Goal: Information Seeking & Learning: Learn about a topic

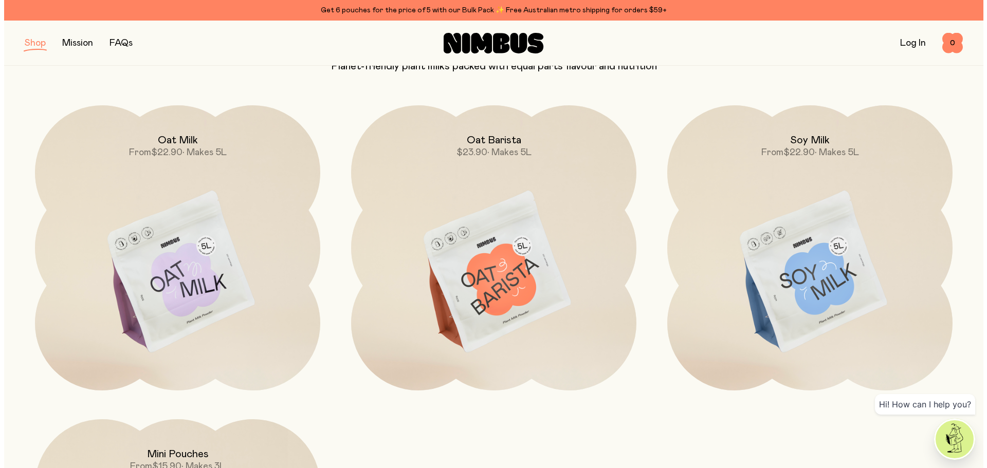
scroll to position [103, 0]
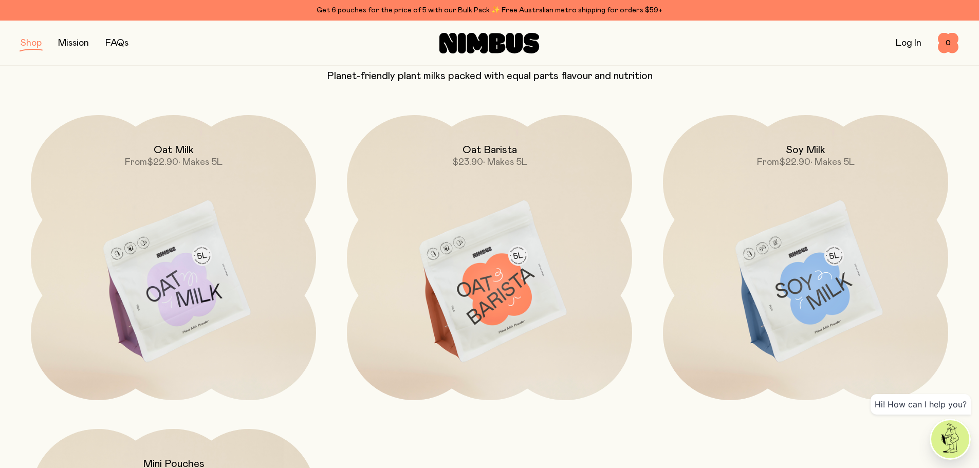
click at [165, 267] on img at bounding box center [173, 282] width 285 height 335
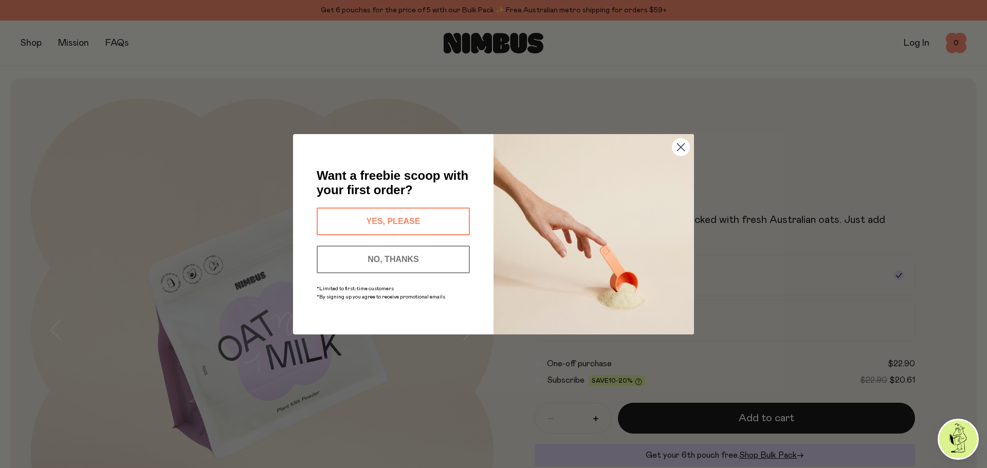
click at [372, 215] on button "YES, PLEASE" at bounding box center [393, 222] width 153 height 28
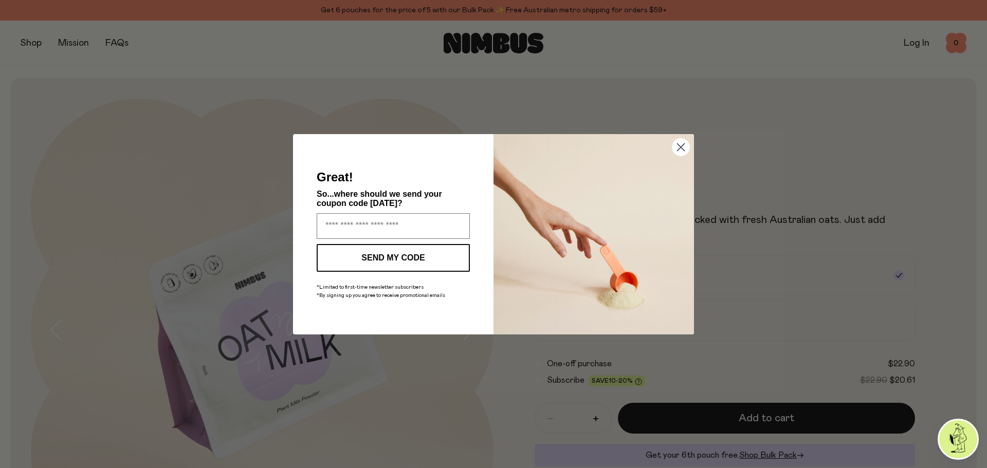
drag, startPoint x: 678, startPoint y: 145, endPoint x: 679, endPoint y: 151, distance: 5.7
click at [678, 145] on circle "Close dialog" at bounding box center [680, 146] width 17 height 17
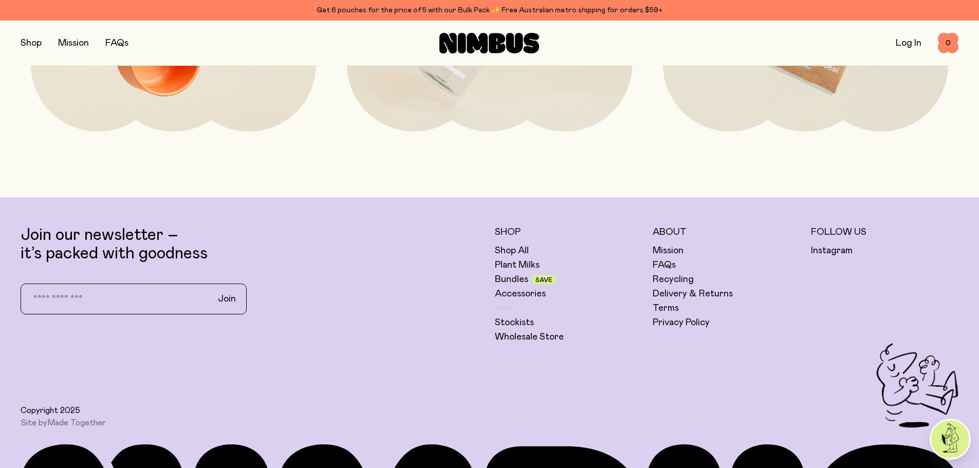
scroll to position [2930, 0]
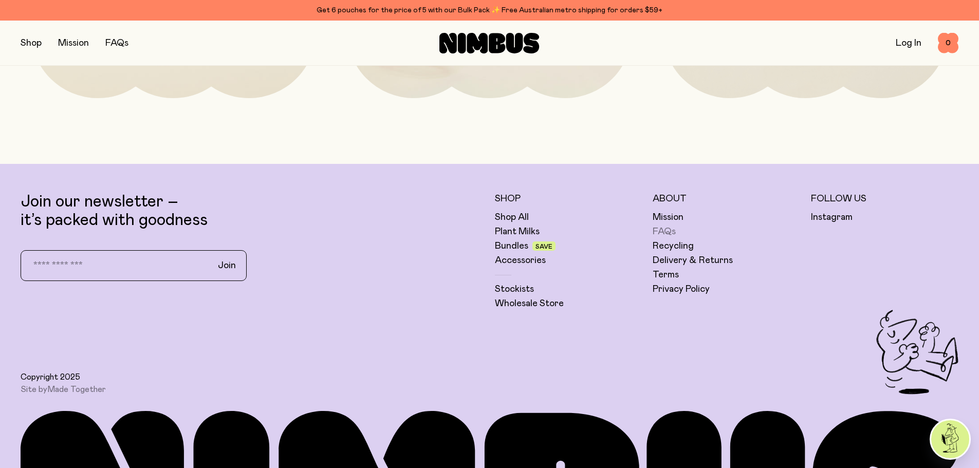
click at [661, 227] on link "FAQs" at bounding box center [664, 232] width 23 height 12
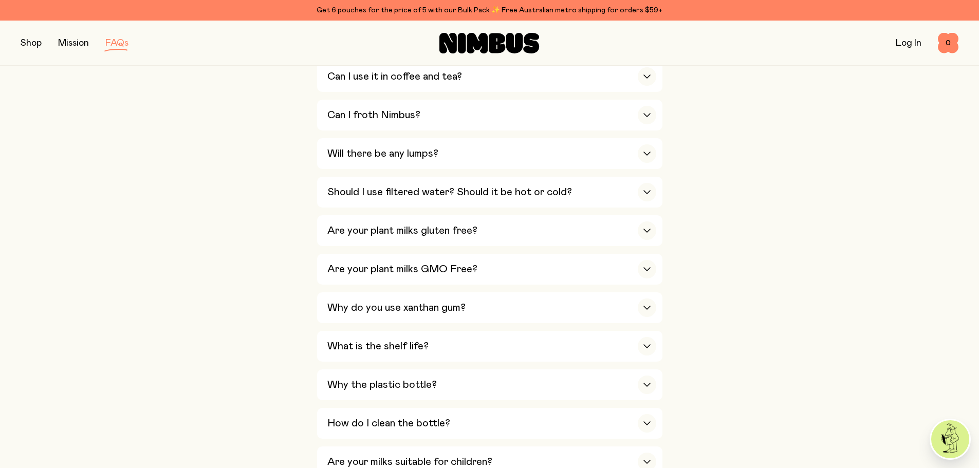
scroll to position [565, 0]
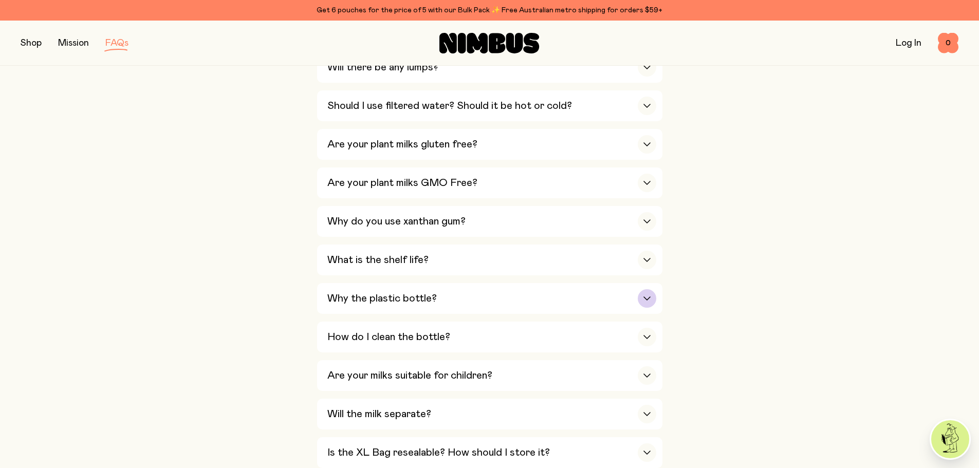
click at [646, 297] on icon "button" at bounding box center [647, 299] width 8 height 4
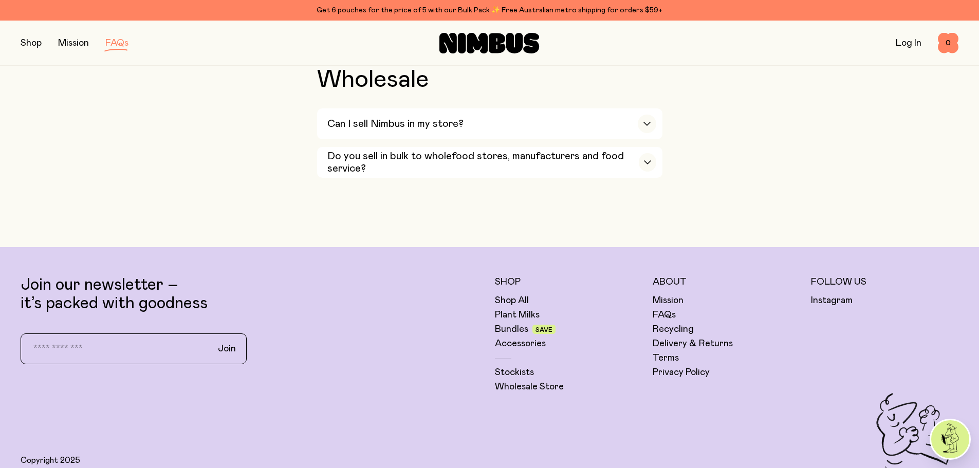
scroll to position [2262, 0]
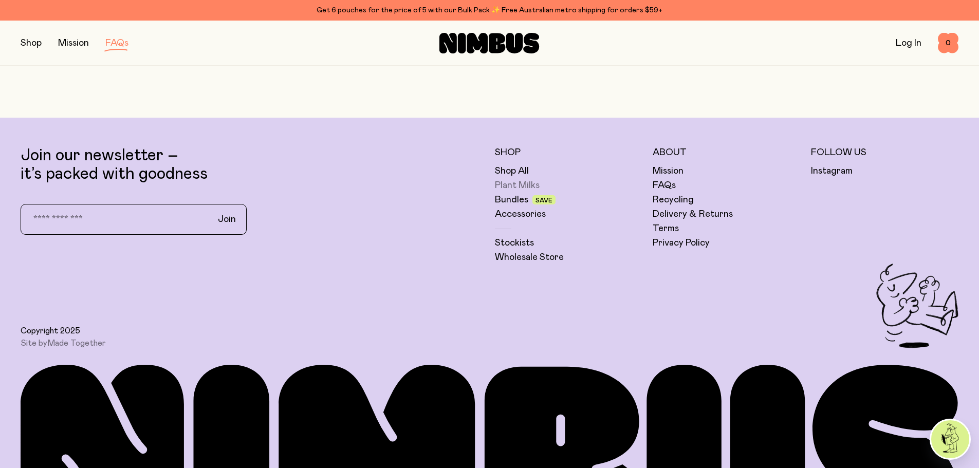
click at [507, 179] on link "Plant Milks" at bounding box center [517, 185] width 45 height 12
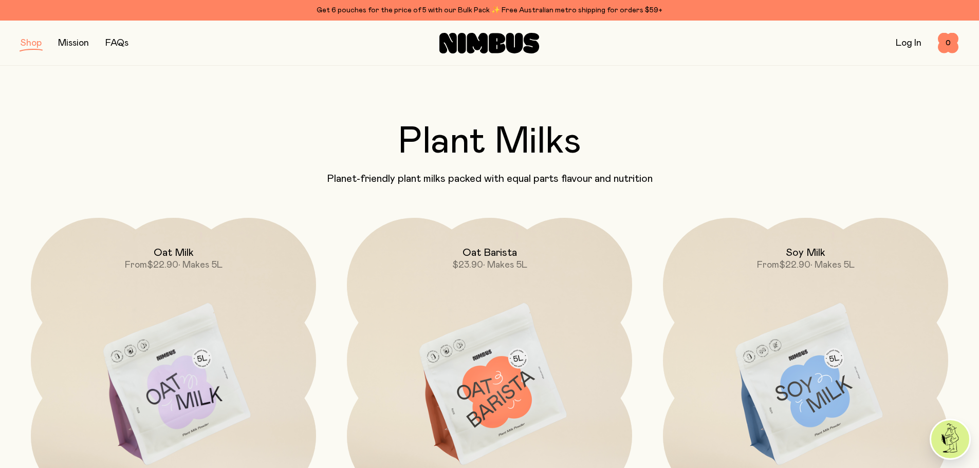
click at [147, 392] on img at bounding box center [173, 385] width 285 height 335
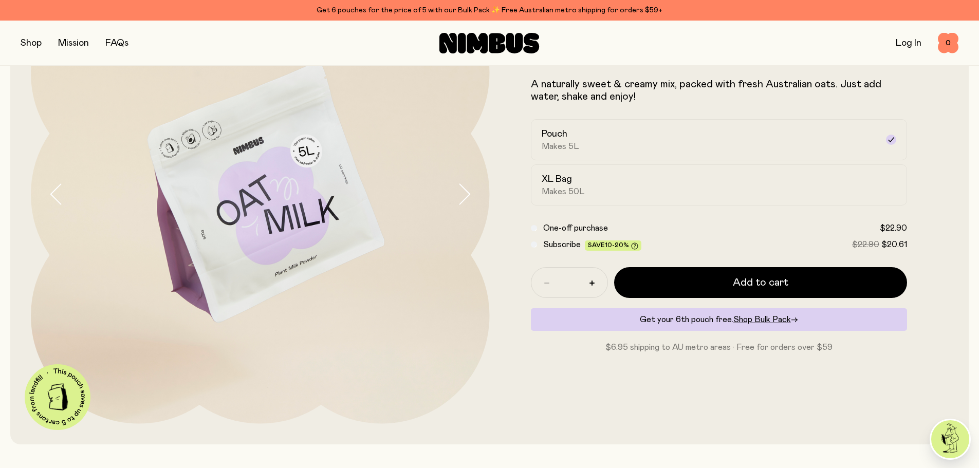
scroll to position [154, 0]
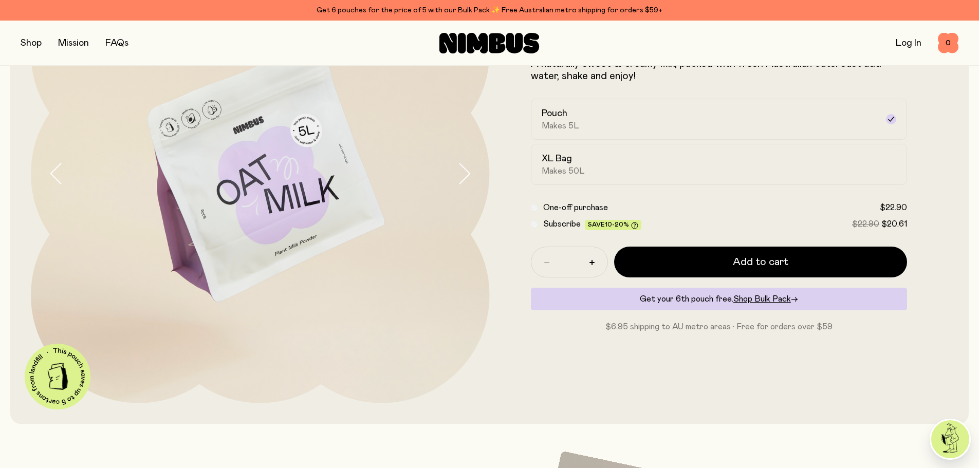
click at [467, 172] on icon "button" at bounding box center [464, 174] width 14 height 22
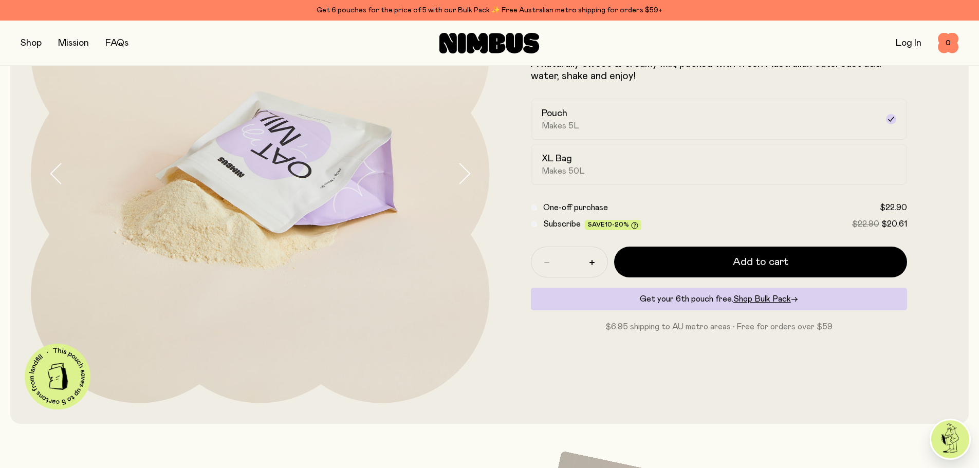
click at [467, 172] on icon "button" at bounding box center [464, 174] width 14 height 22
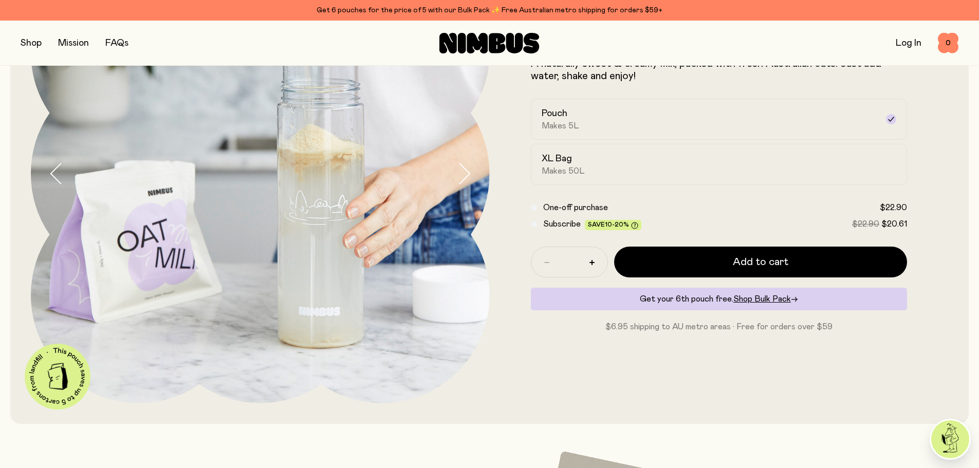
click at [467, 172] on icon "button" at bounding box center [464, 174] width 14 height 22
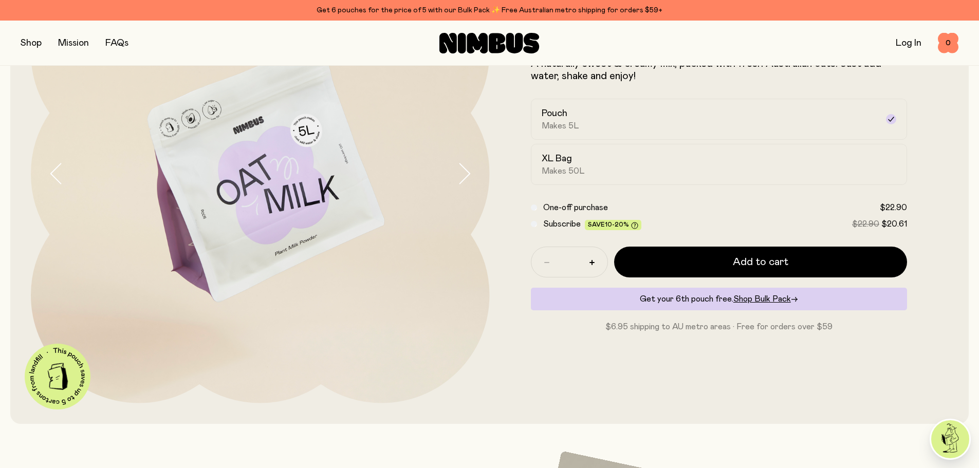
click at [467, 172] on icon "button" at bounding box center [464, 174] width 14 height 22
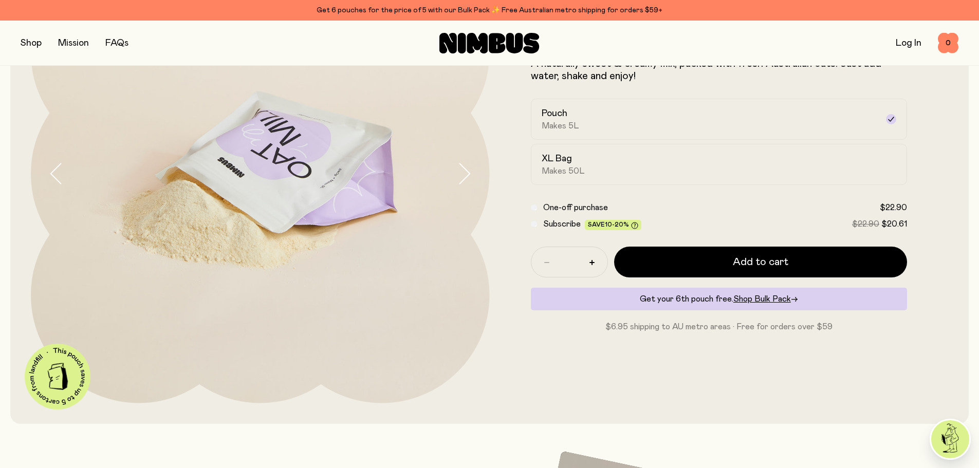
click at [467, 172] on icon "button" at bounding box center [464, 174] width 14 height 22
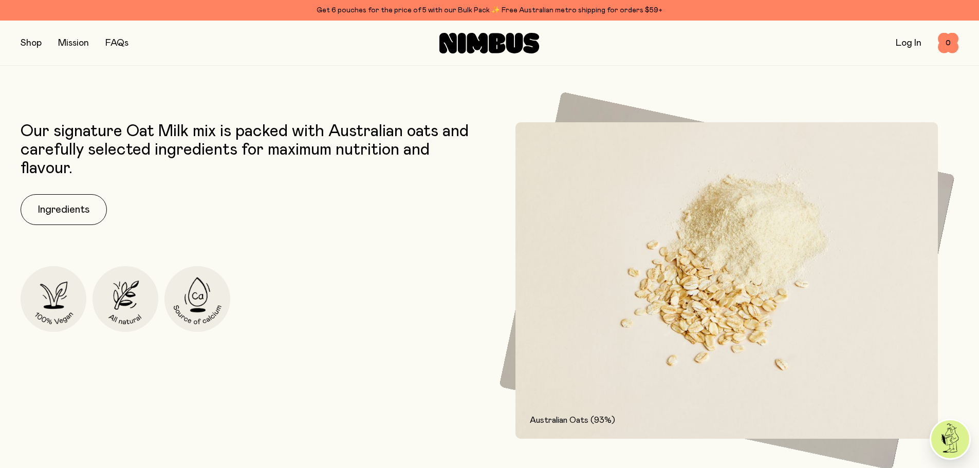
scroll to position [514, 0]
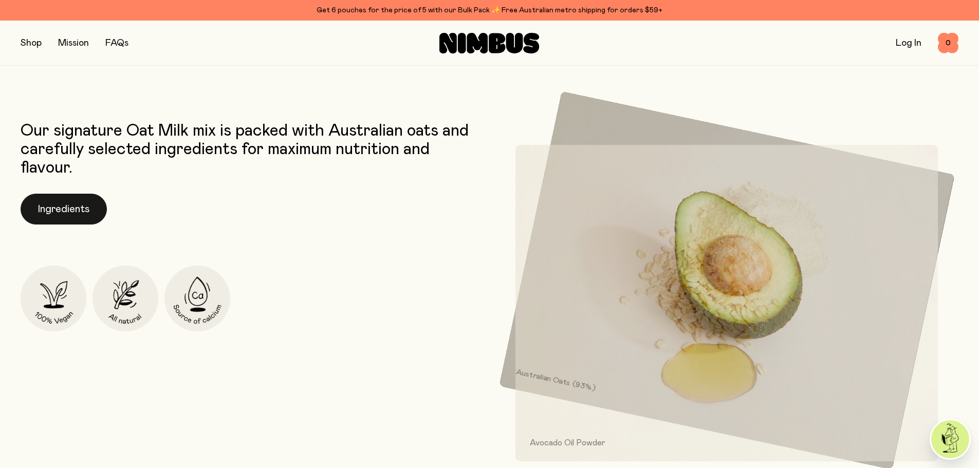
click at [48, 206] on button "Ingredients" at bounding box center [64, 209] width 86 height 31
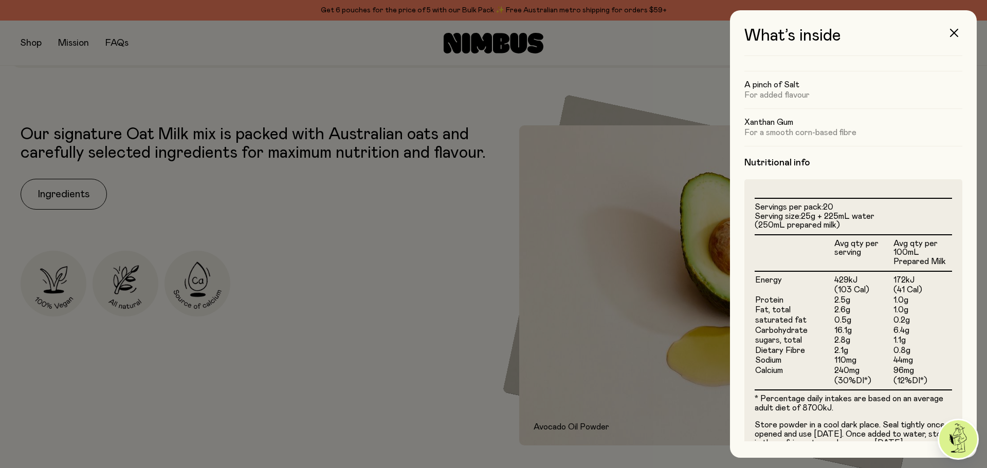
scroll to position [206, 0]
